Goal: Task Accomplishment & Management: Use online tool/utility

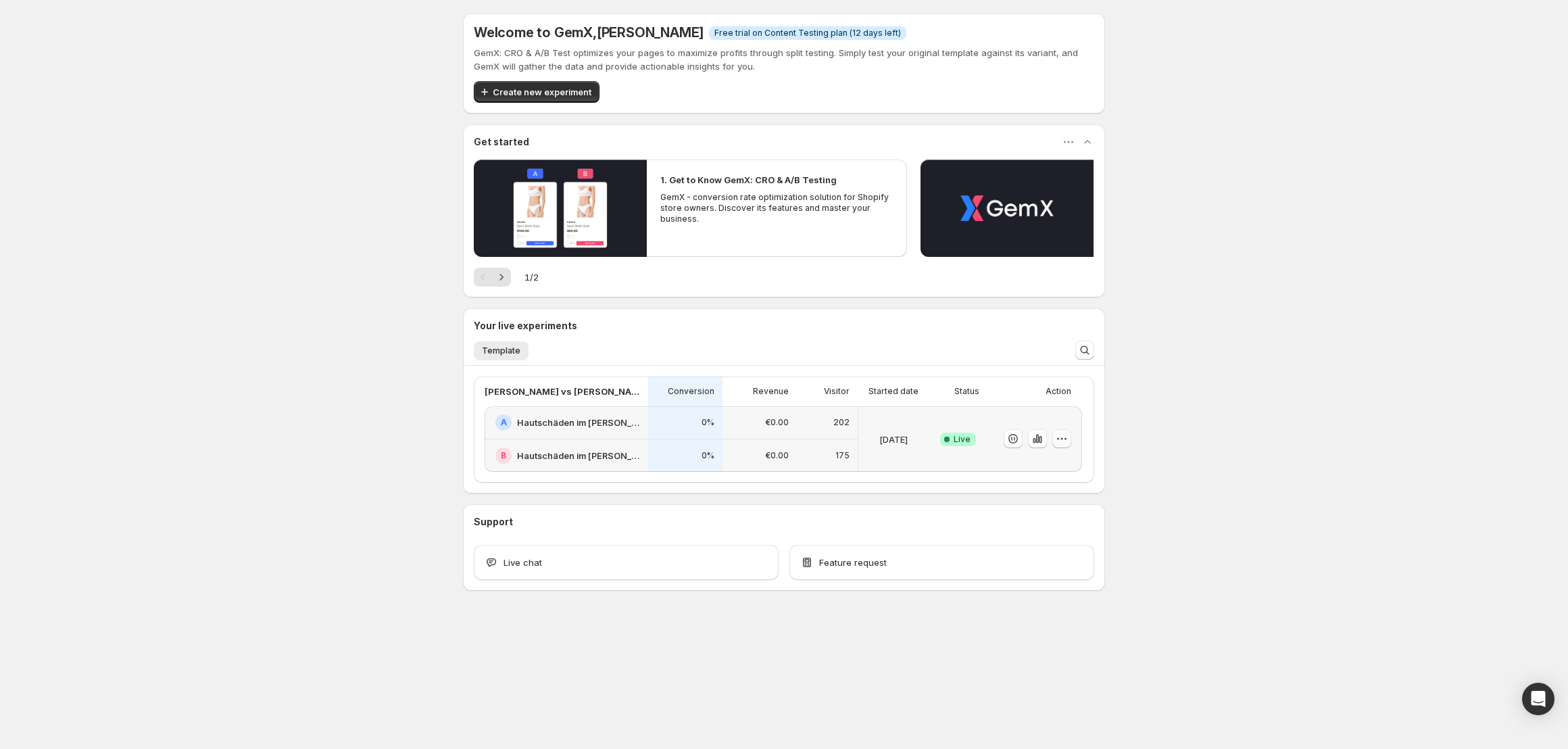
click at [1060, 442] on icon "button" at bounding box center [1062, 438] width 14 height 14
click at [1053, 517] on span "End experiment" at bounding box center [1037, 513] width 66 height 11
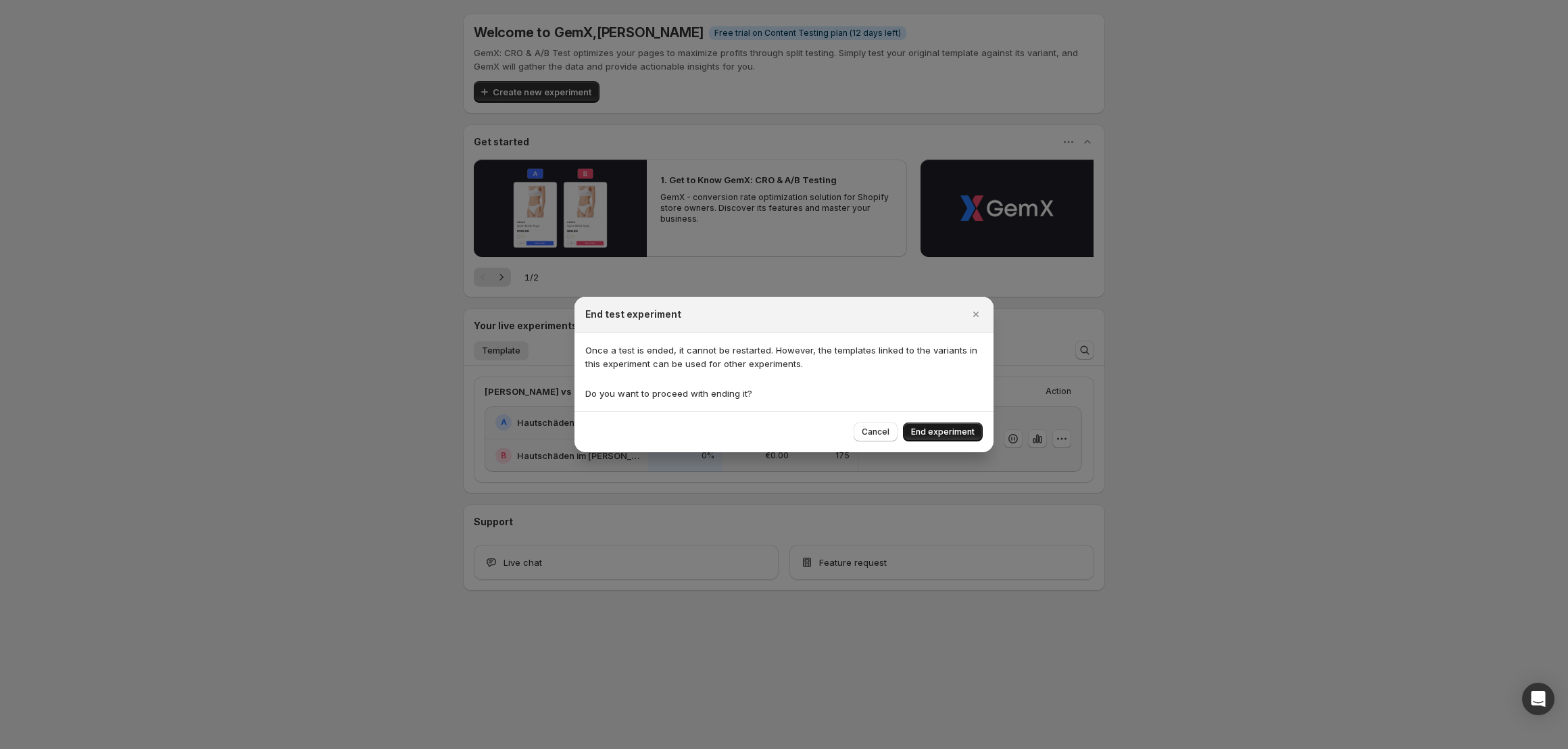
click at [943, 433] on span "End experiment" at bounding box center [942, 431] width 64 height 11
